Goal: Information Seeking & Learning: Learn about a topic

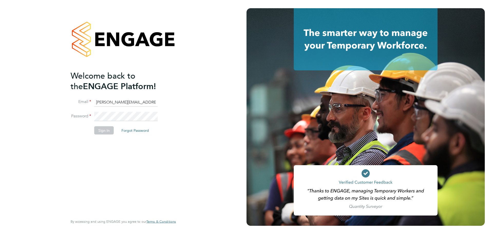
click at [102, 129] on button "Sign In" at bounding box center [104, 130] width 20 height 8
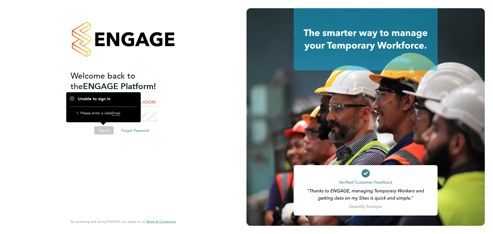
click at [190, 61] on div "Welcome back to the ENGAGE Platform! Email sam.fullman@claremontconsulting.com …" at bounding box center [123, 117] width 246 height 234
click at [72, 97] on h1 "Unable to sign in" at bounding box center [103, 98] width 67 height 5
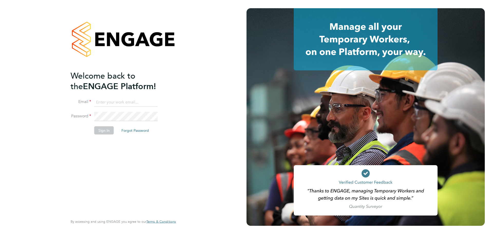
type input "[PERSON_NAME][EMAIL_ADDRESS][PERSON_NAME][DOMAIN_NAME]"
click at [102, 128] on button "Sign In" at bounding box center [104, 130] width 20 height 8
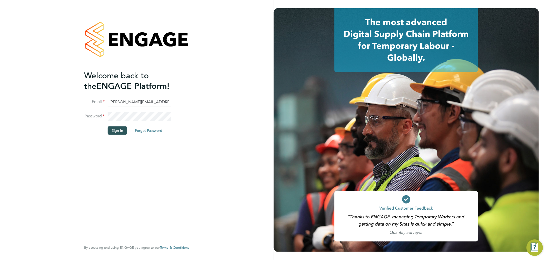
click at [119, 130] on button "Sign In" at bounding box center [118, 130] width 20 height 8
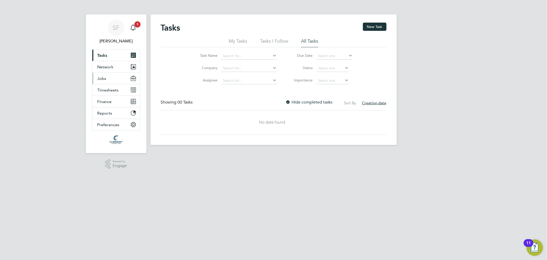
click at [102, 80] on span "Jobs" at bounding box center [102, 78] width 9 height 5
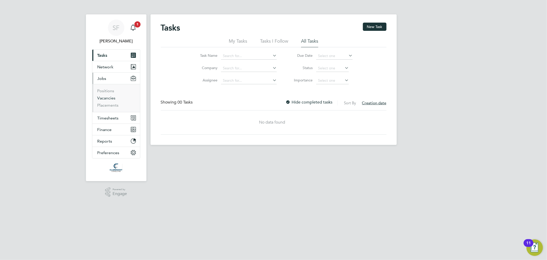
drag, startPoint x: 112, startPoint y: 94, endPoint x: 111, endPoint y: 98, distance: 4.0
click at [112, 94] on li "Positions" at bounding box center [117, 91] width 38 height 7
click at [111, 98] on link "Vacancies" at bounding box center [107, 97] width 18 height 5
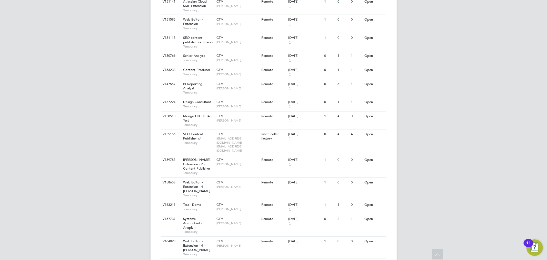
scroll to position [465, 0]
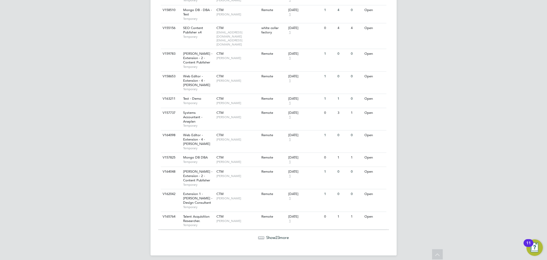
click at [279, 235] on span "23" at bounding box center [278, 237] width 4 height 5
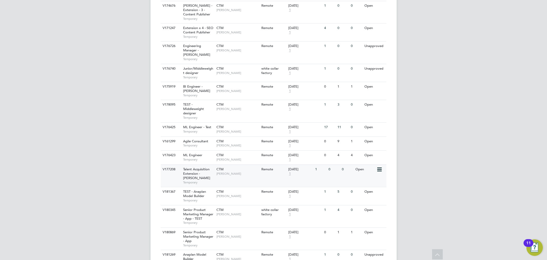
scroll to position [902, 0]
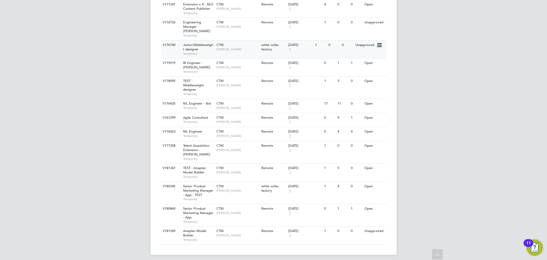
click at [207, 48] on div "Junior/Middleweight designer Temporary" at bounding box center [197, 49] width 36 height 18
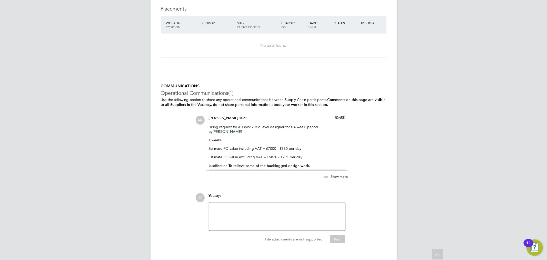
scroll to position [468, 0]
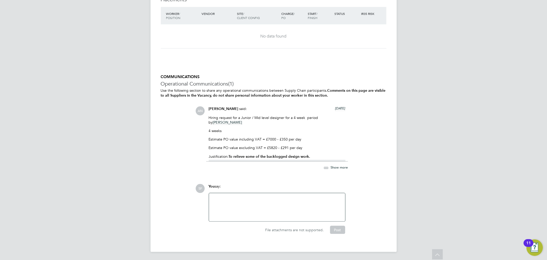
click at [335, 167] on span "Show more" at bounding box center [339, 167] width 17 height 4
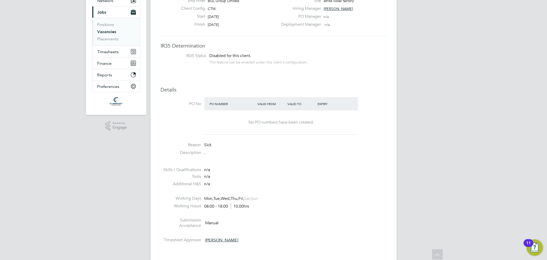
scroll to position [0, 0]
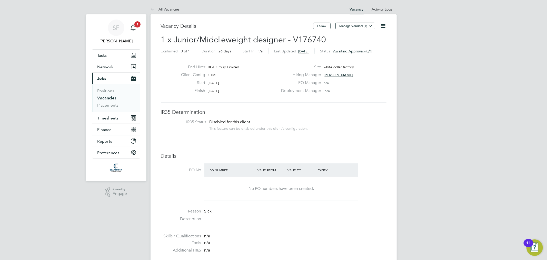
click at [363, 52] on span "Awaiting approval - 0/4" at bounding box center [353, 51] width 39 height 5
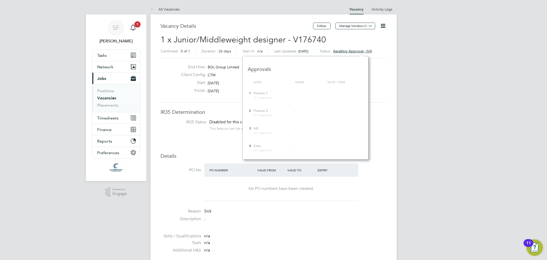
scroll to position [103, 126]
click at [373, 178] on li "PO No PO Number Valid From Valid To Expiry No PO numbers have been created." at bounding box center [274, 183] width 226 height 40
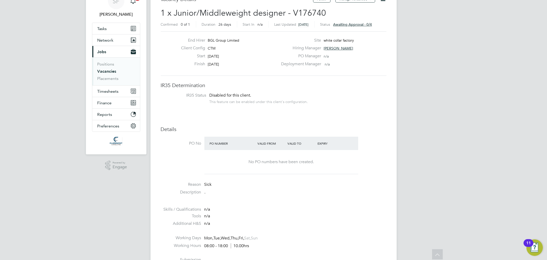
scroll to position [0, 0]
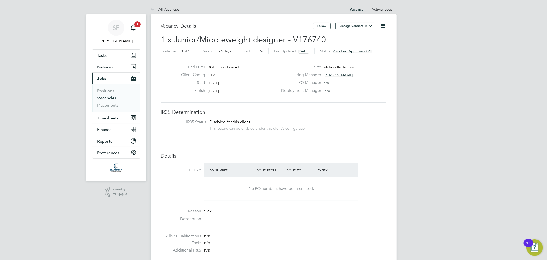
click at [370, 52] on span "Awaiting approval - 0/4" at bounding box center [353, 51] width 39 height 5
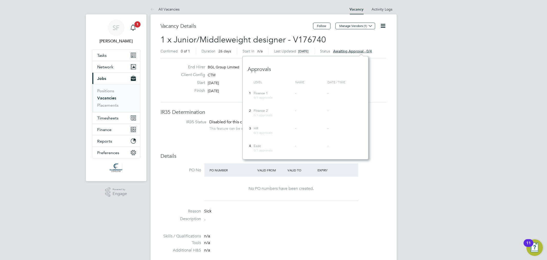
drag, startPoint x: 387, startPoint y: 73, endPoint x: 373, endPoint y: 78, distance: 14.9
click at [387, 73] on div "Hiring Manager James Bruce" at bounding box center [333, 76] width 110 height 8
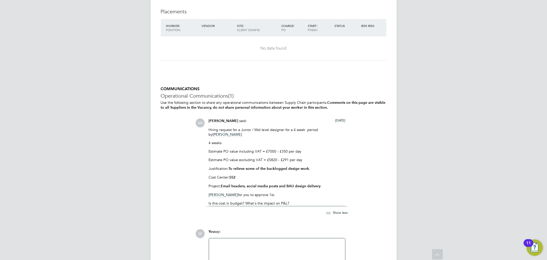
scroll to position [456, 0]
click at [337, 119] on span "2 months ago" at bounding box center [340, 120] width 10 height 4
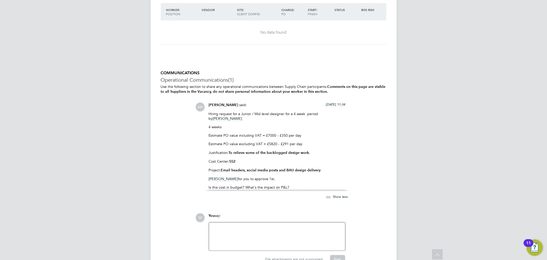
scroll to position [485, 0]
